Goal: Navigation & Orientation: Find specific page/section

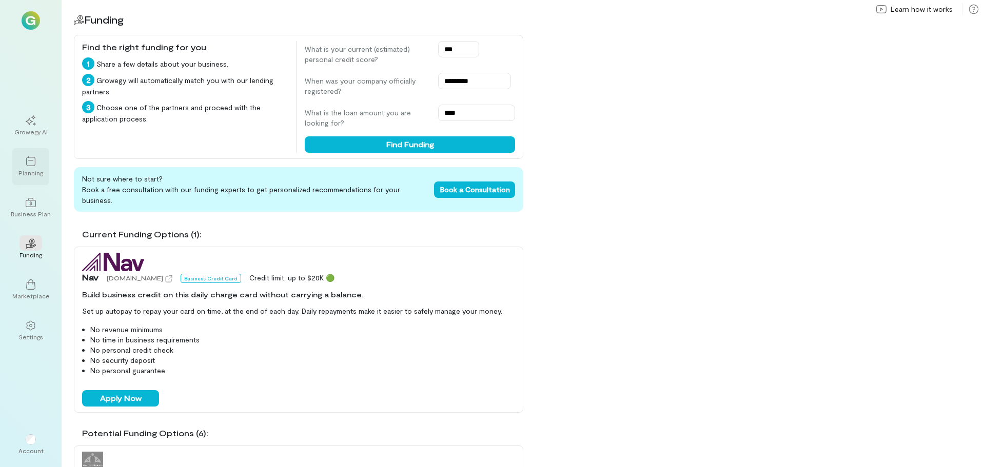
click at [29, 166] on icon at bounding box center [31, 161] width 10 height 10
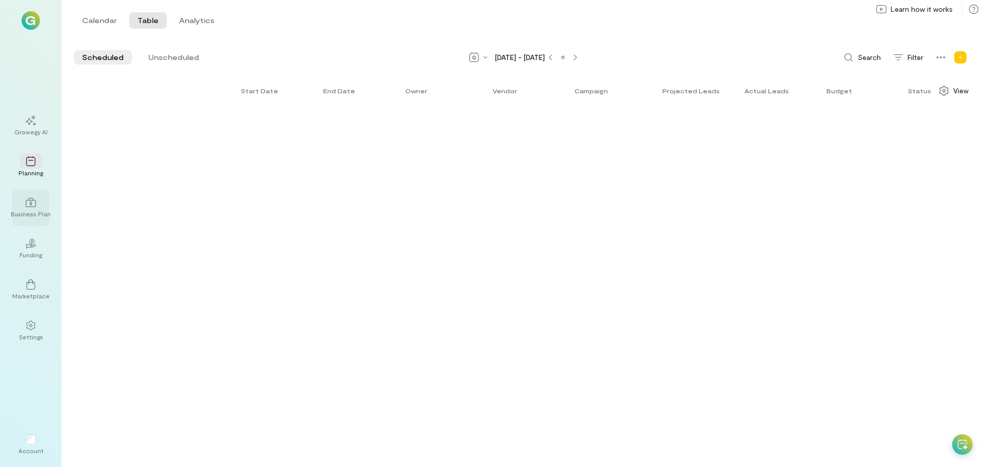
click at [25, 204] on div at bounding box center [30, 201] width 23 height 15
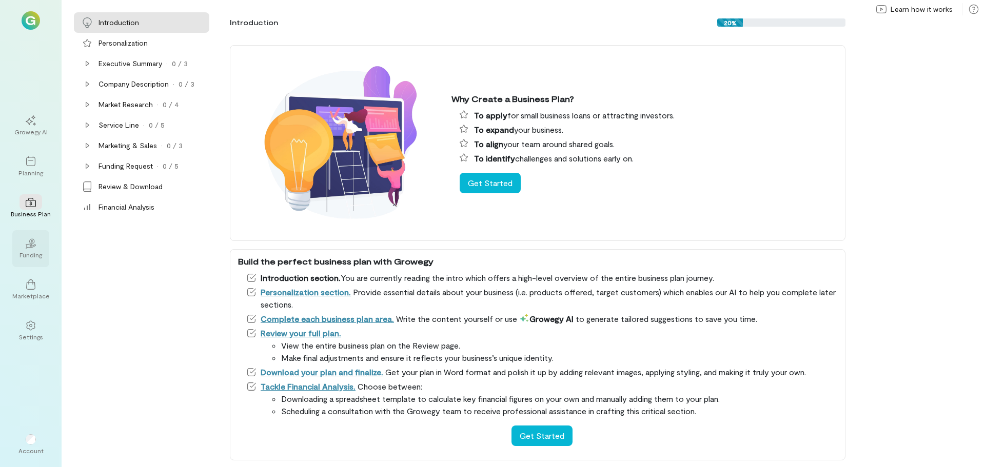
click at [33, 249] on div "02" at bounding box center [30, 242] width 23 height 15
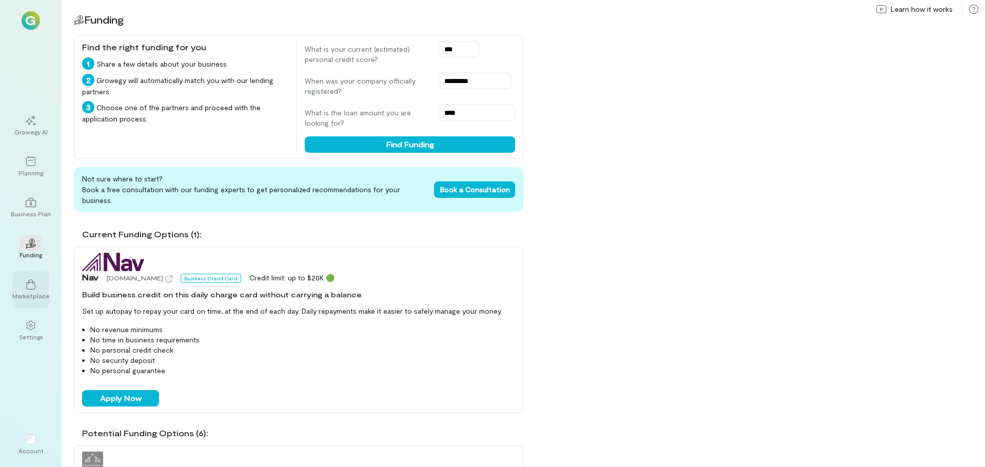
click at [29, 294] on div "Marketplace" at bounding box center [30, 296] width 37 height 8
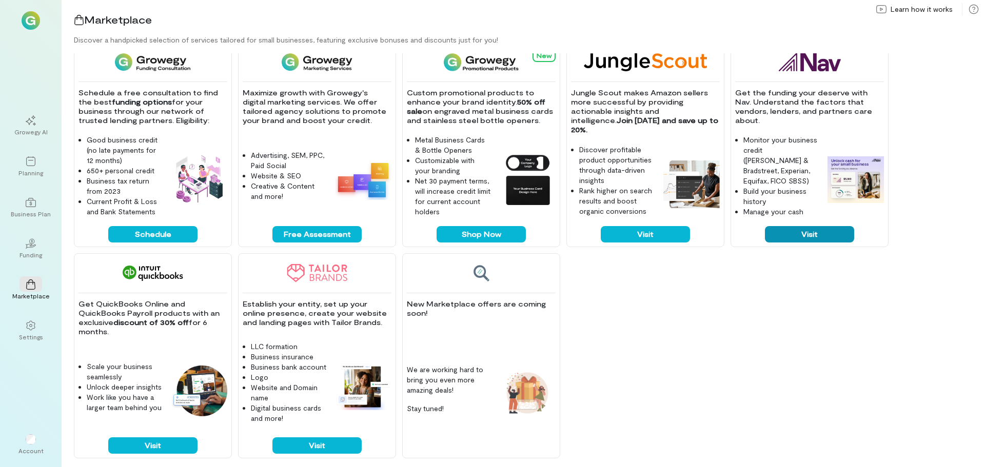
scroll to position [226, 0]
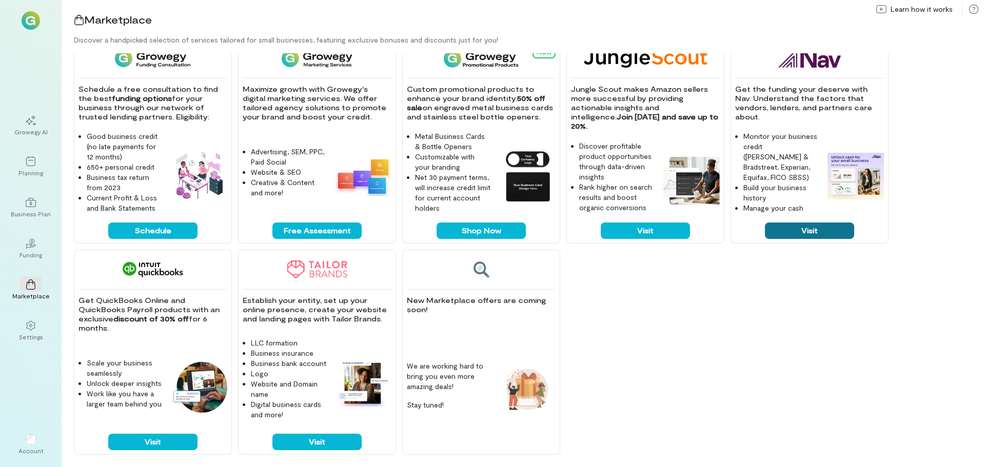
click at [823, 235] on button "Visit" at bounding box center [809, 231] width 89 height 16
